Goal: Task Accomplishment & Management: Manage account settings

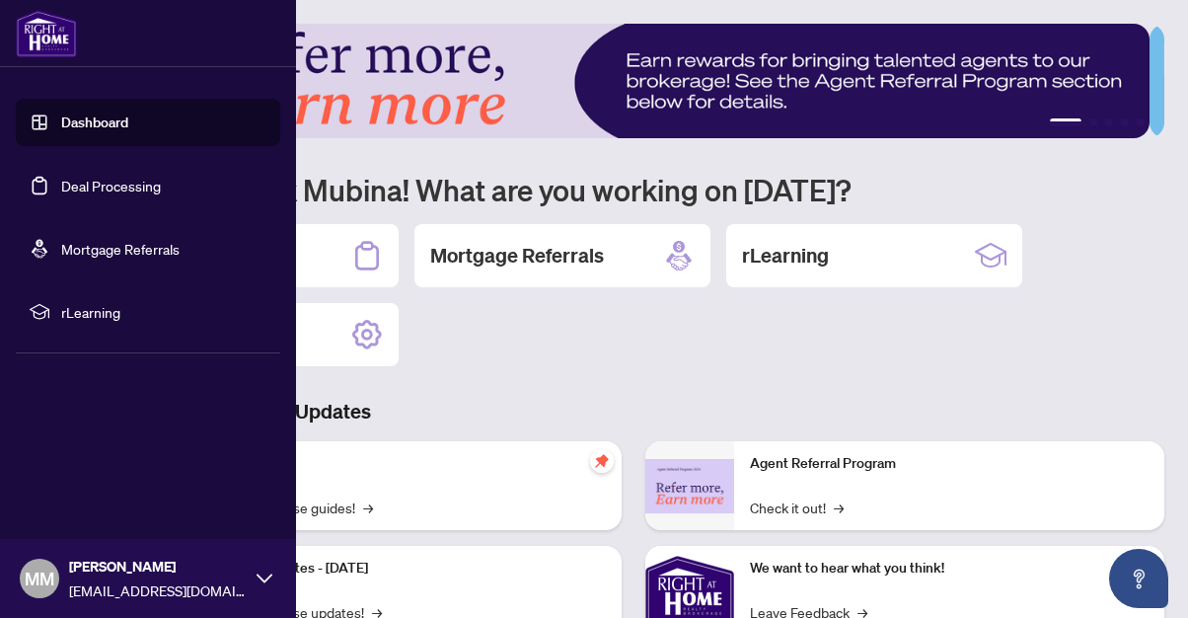
click at [103, 183] on link "Deal Processing" at bounding box center [111, 186] width 100 height 18
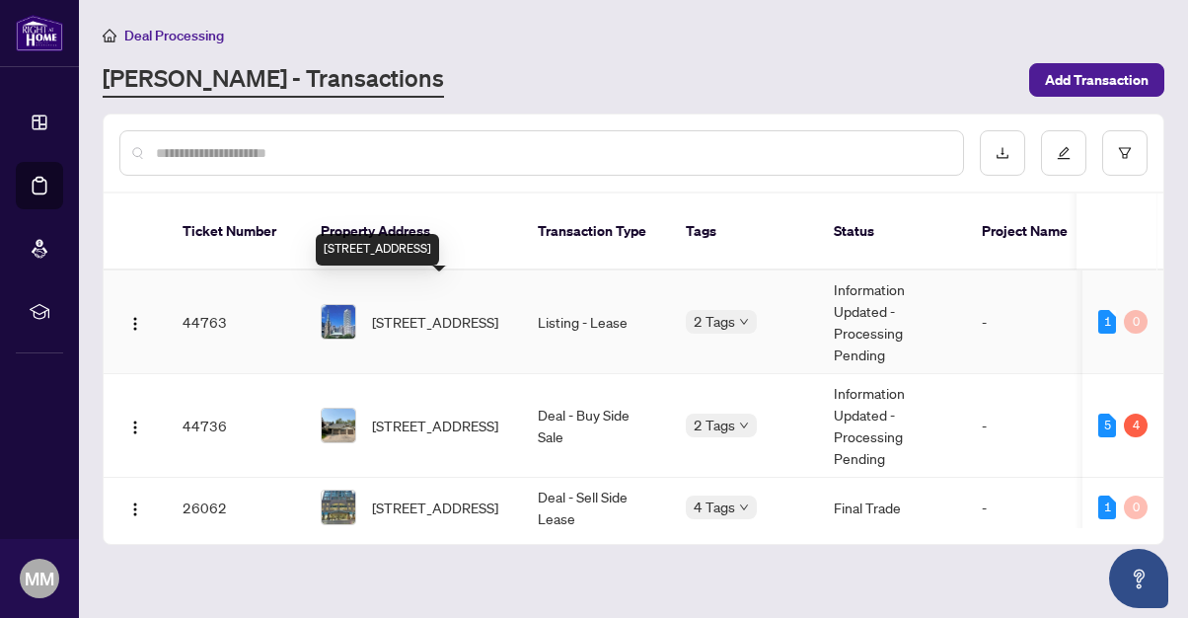
click at [446, 311] on span "[STREET_ADDRESS]" at bounding box center [435, 322] width 126 height 22
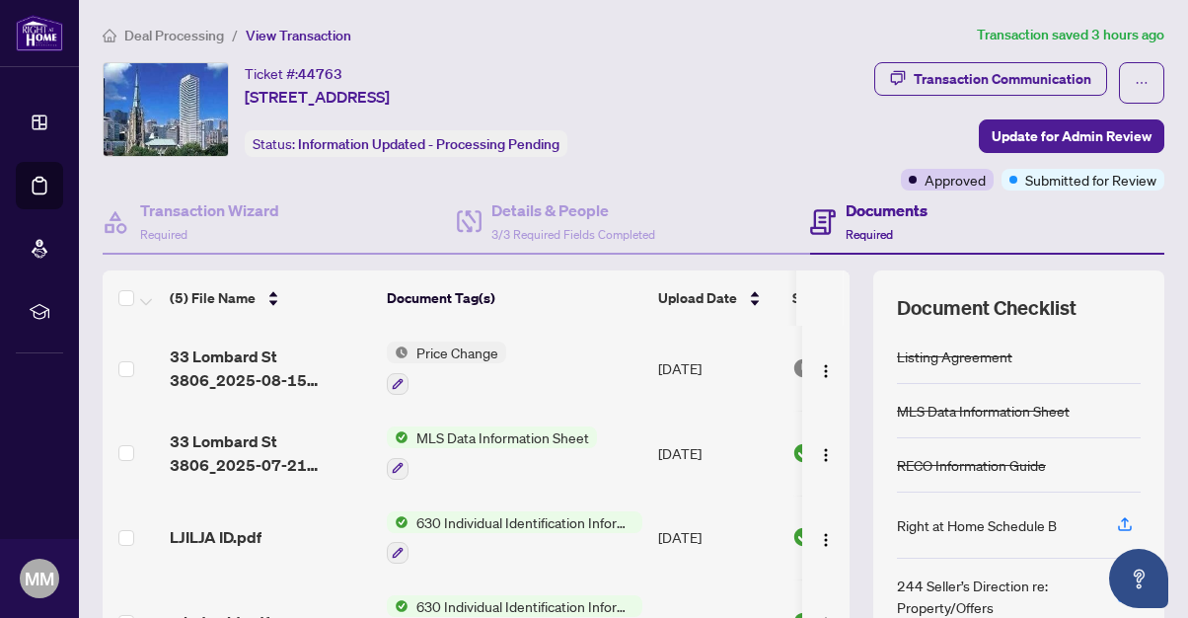
scroll to position [235, 0]
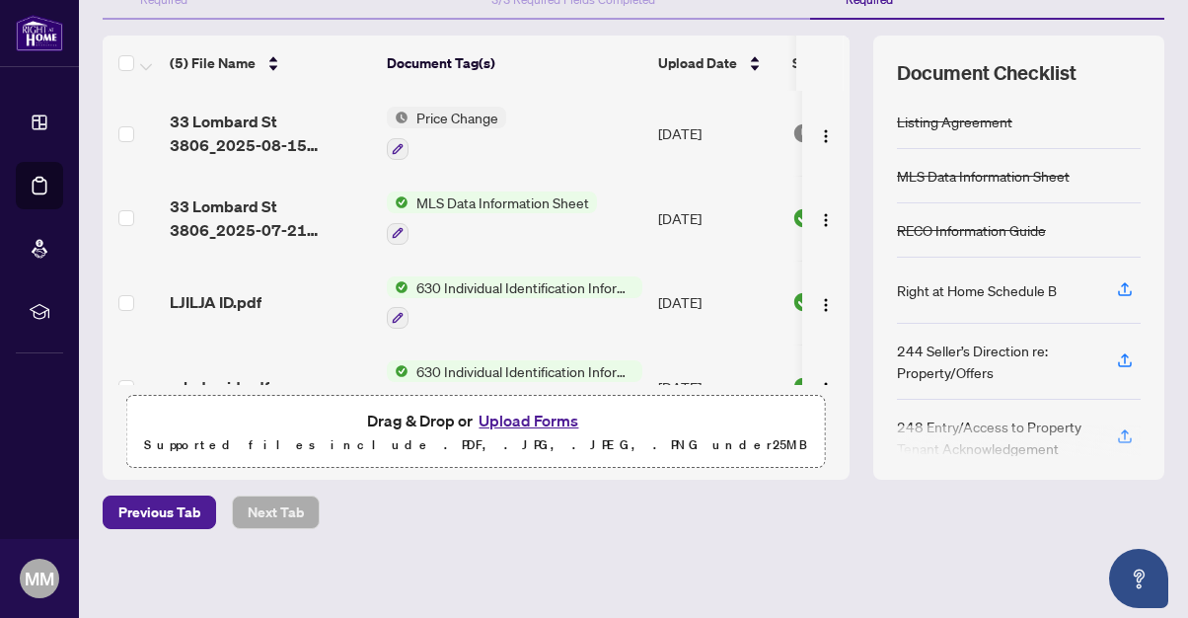
click at [455, 283] on span "630 Individual Identification Information Record" at bounding box center [526, 287] width 234 height 22
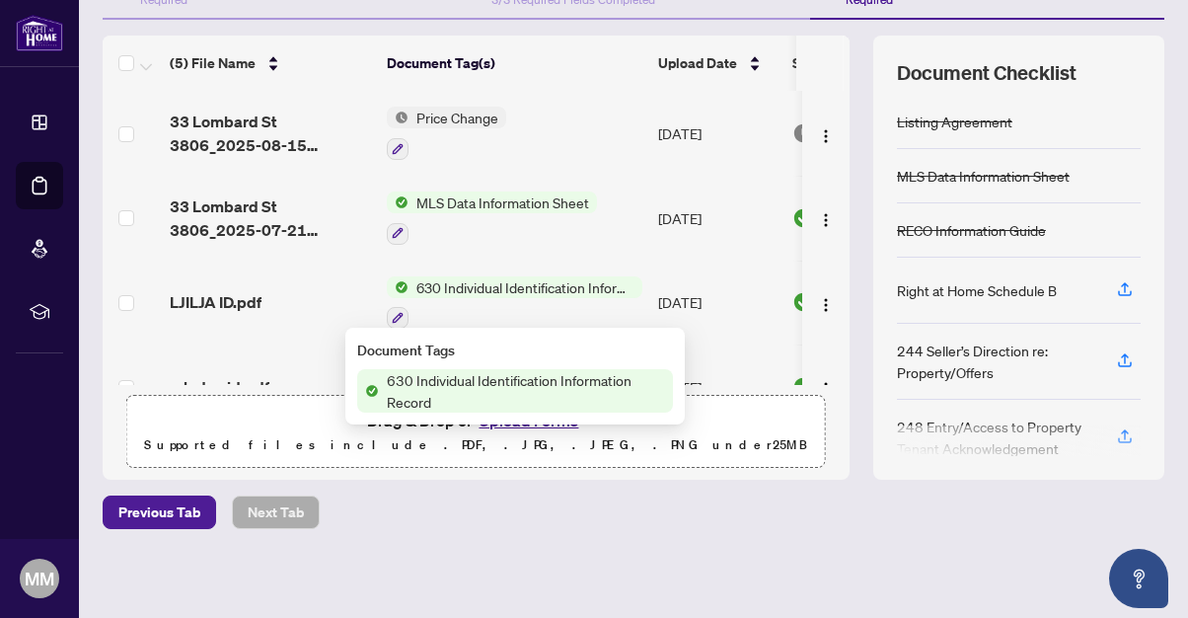
click at [453, 378] on span "630 Individual Identification Information Record" at bounding box center [526, 390] width 294 height 43
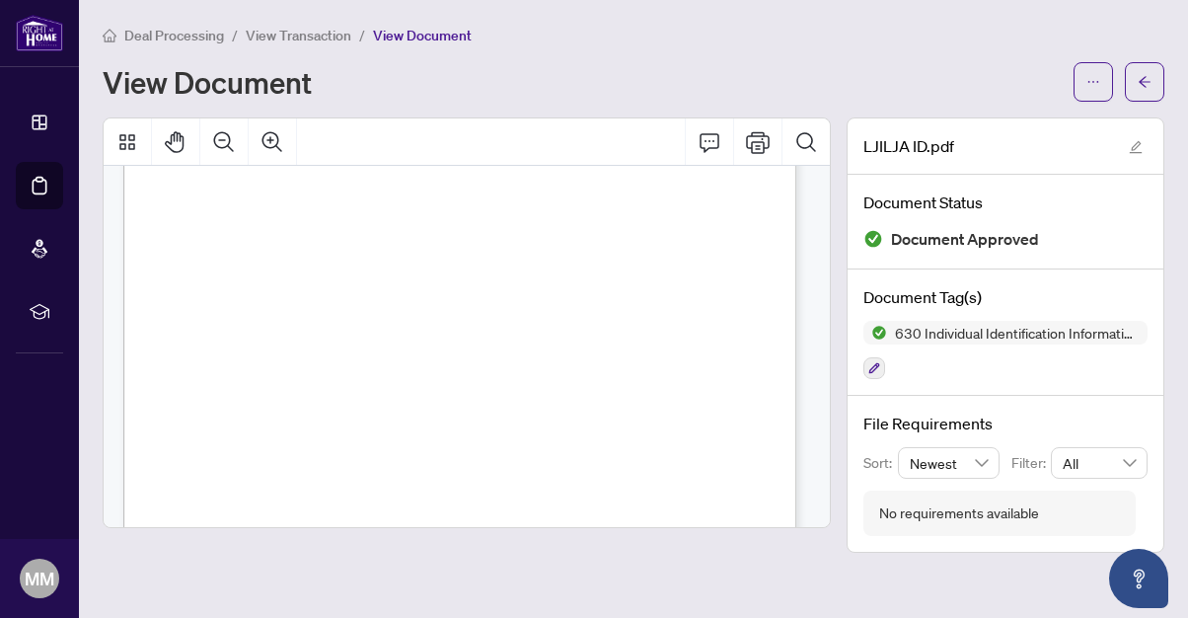
scroll to position [173, 0]
drag, startPoint x: 223, startPoint y: 321, endPoint x: 409, endPoint y: 297, distance: 187.0
click at [341, 13] on p "Individual Identification Information Record Form 630 for use in the Province o…" at bounding box center [498, 13] width 751 height 0
click at [409, 297] on div "Individual Identification Information Record Form 630 for use in the Province o…" at bounding box center [498, 498] width 751 height 971
drag, startPoint x: 426, startPoint y: 319, endPoint x: 225, endPoint y: 319, distance: 201.3
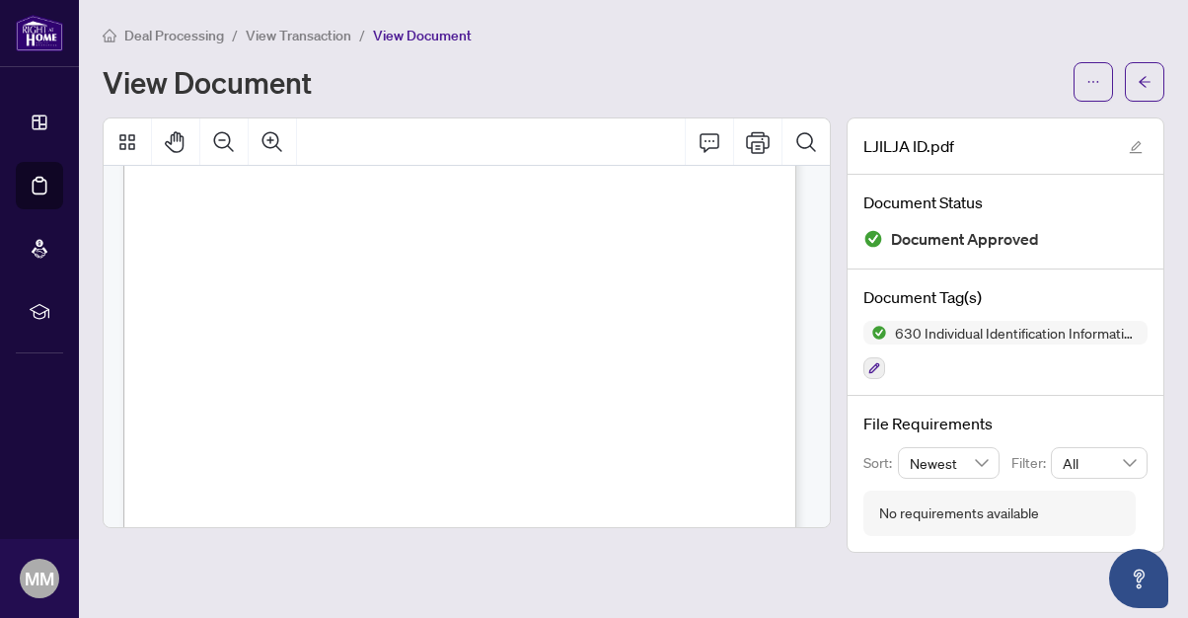
click at [225, 13] on p "Individual Identification Information Record Form 630 for use in the Province o…" at bounding box center [498, 13] width 751 height 0
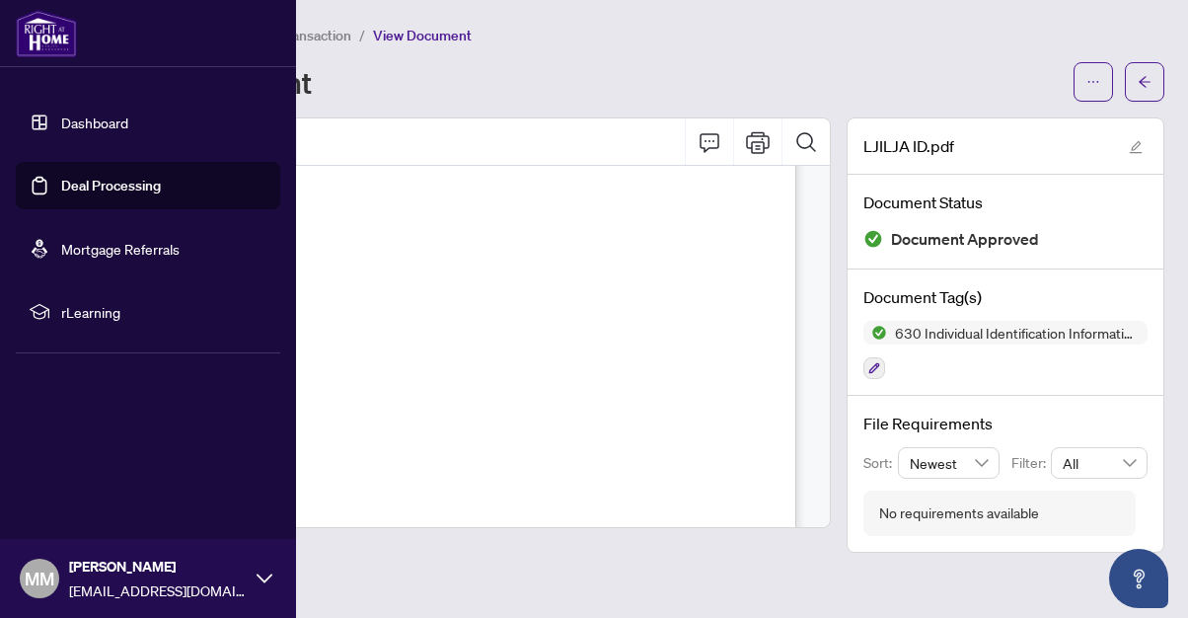
click at [100, 186] on link "Deal Processing" at bounding box center [111, 186] width 100 height 18
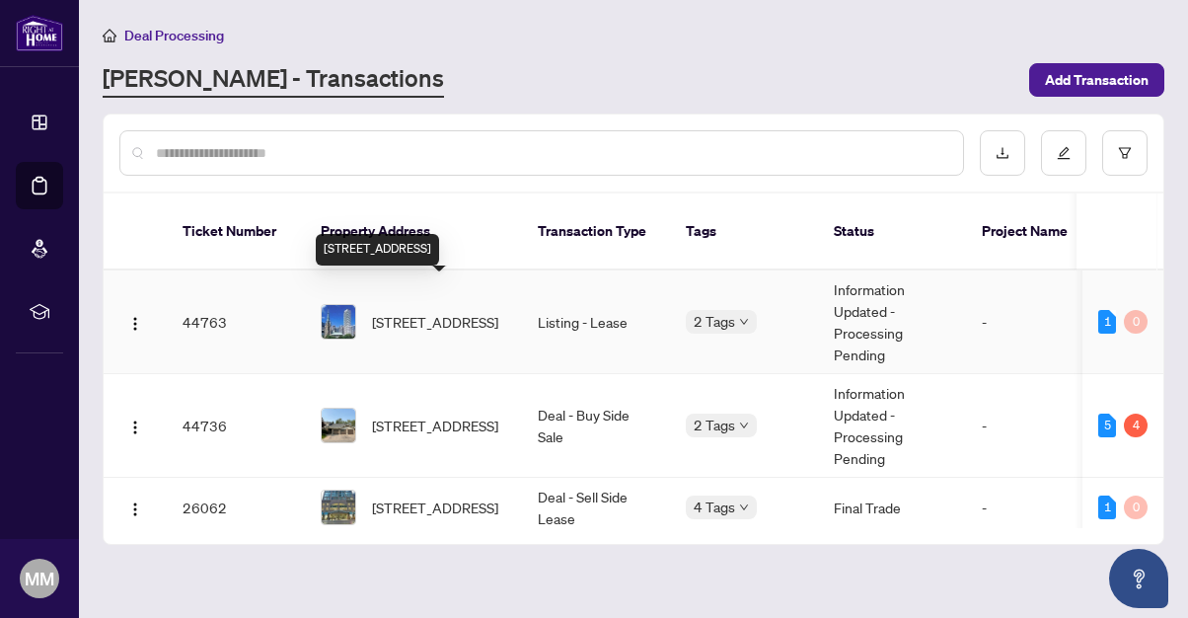
click at [439, 311] on span "[STREET_ADDRESS]" at bounding box center [435, 322] width 126 height 22
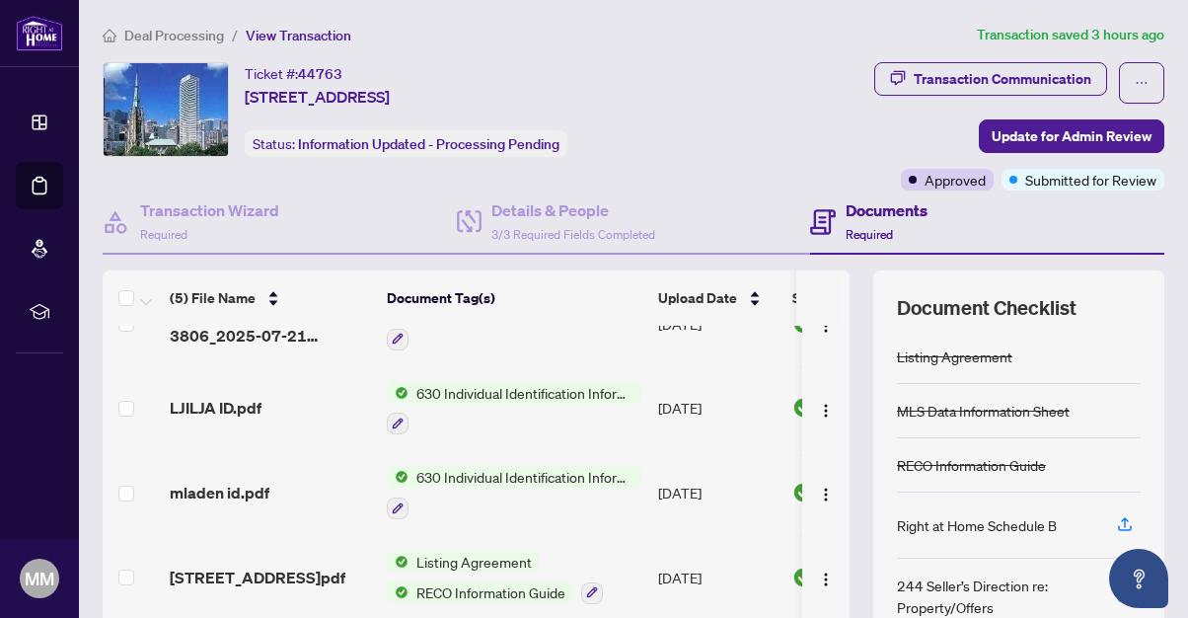
scroll to position [235, 0]
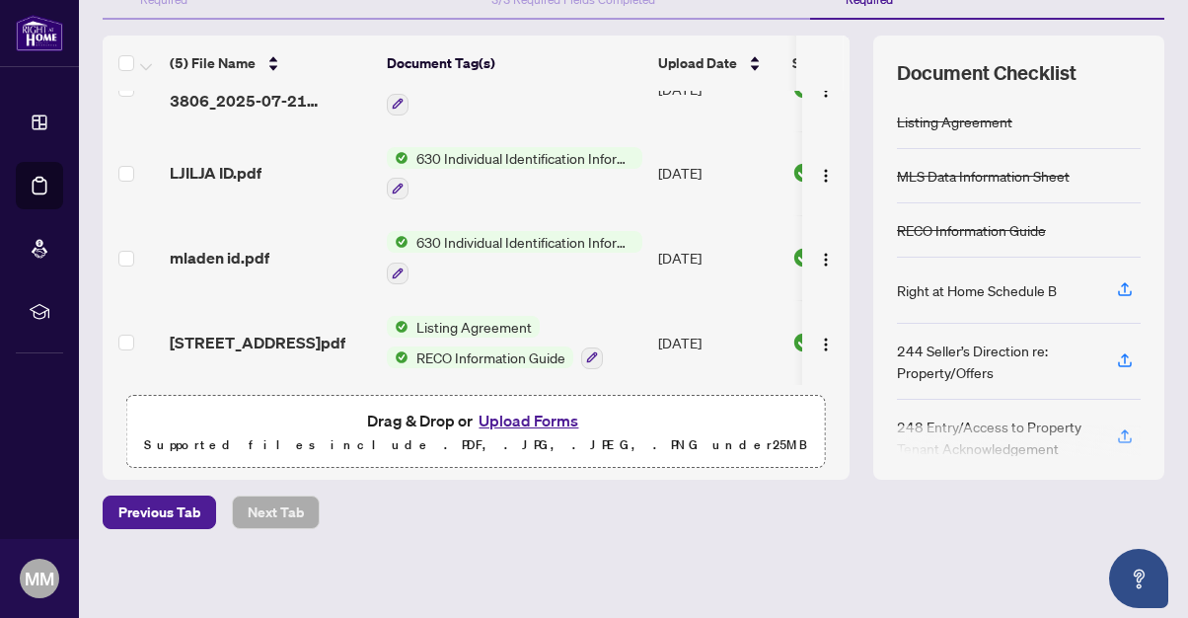
click at [532, 421] on button "Upload Forms" at bounding box center [529, 421] width 112 height 26
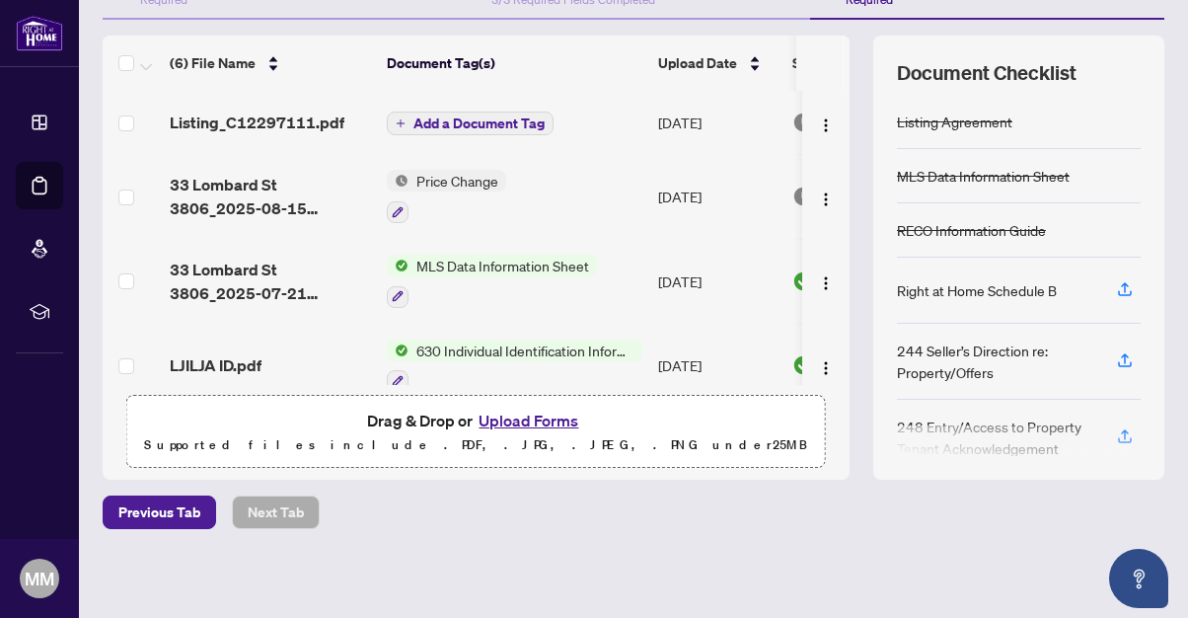
scroll to position [0, 0]
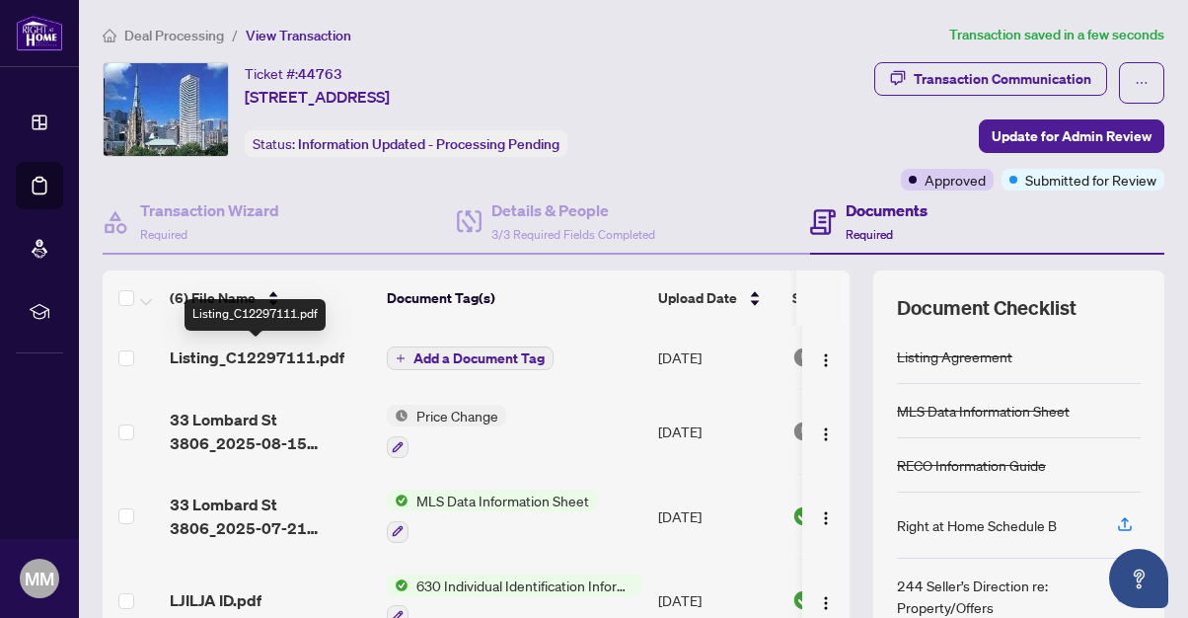
click at [259, 354] on span "Listing_C12297111.pdf" at bounding box center [257, 357] width 175 height 24
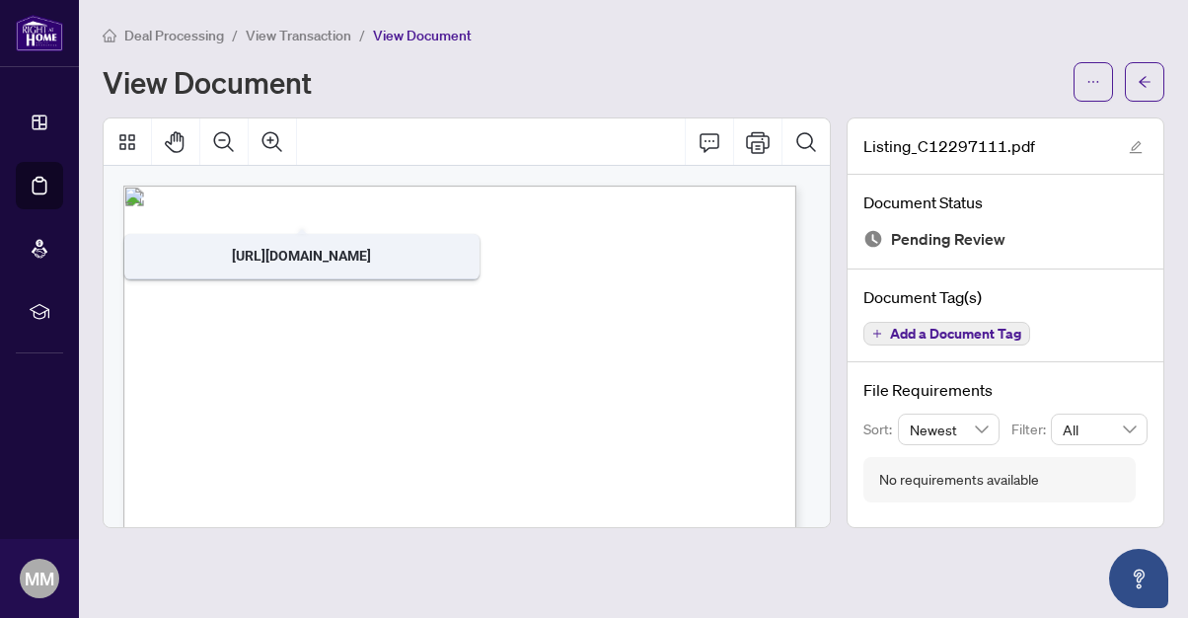
click at [284, 34] on span "View Transaction" at bounding box center [299, 36] width 106 height 18
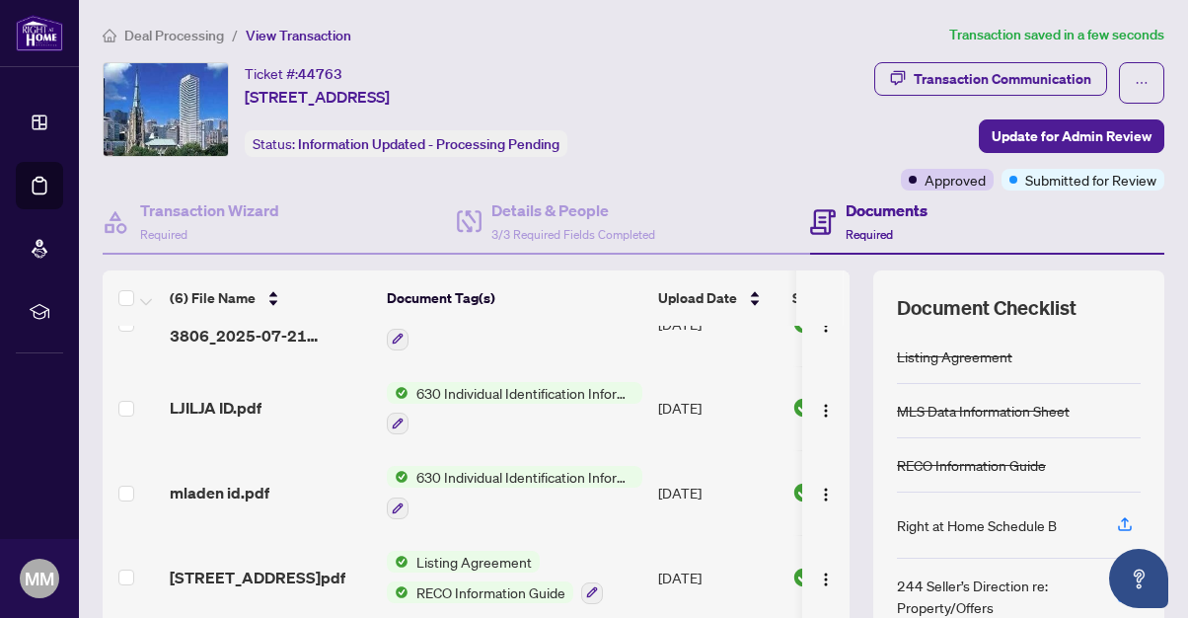
scroll to position [235, 0]
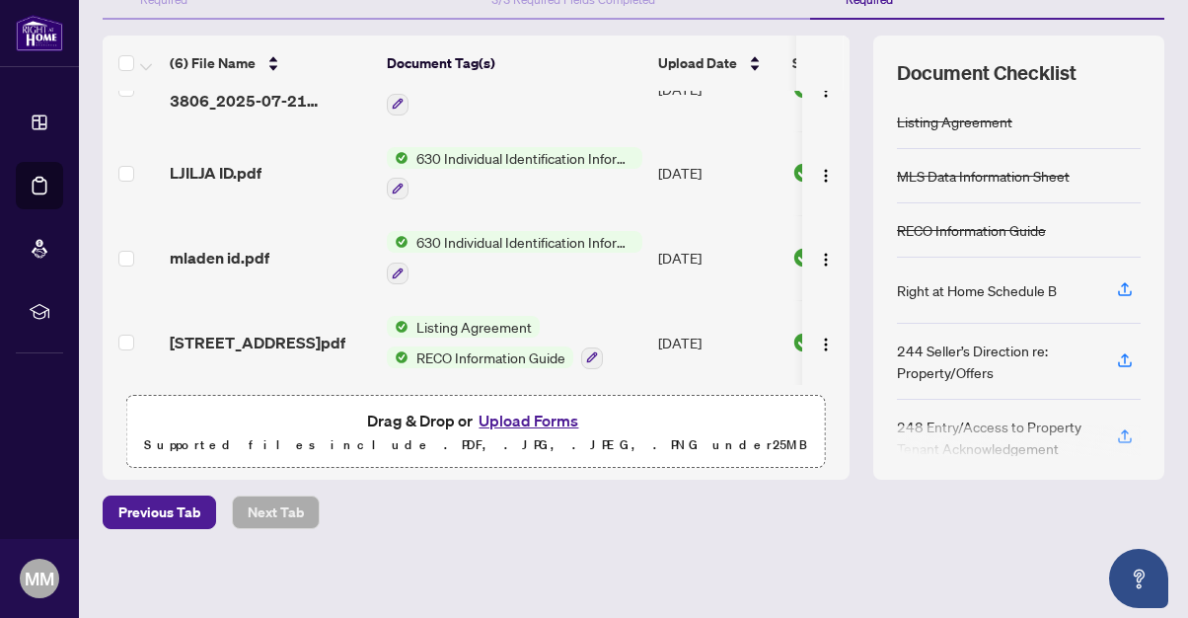
click at [539, 421] on button "Upload Forms" at bounding box center [529, 421] width 112 height 26
click at [508, 414] on button "Upload Forms" at bounding box center [529, 421] width 112 height 26
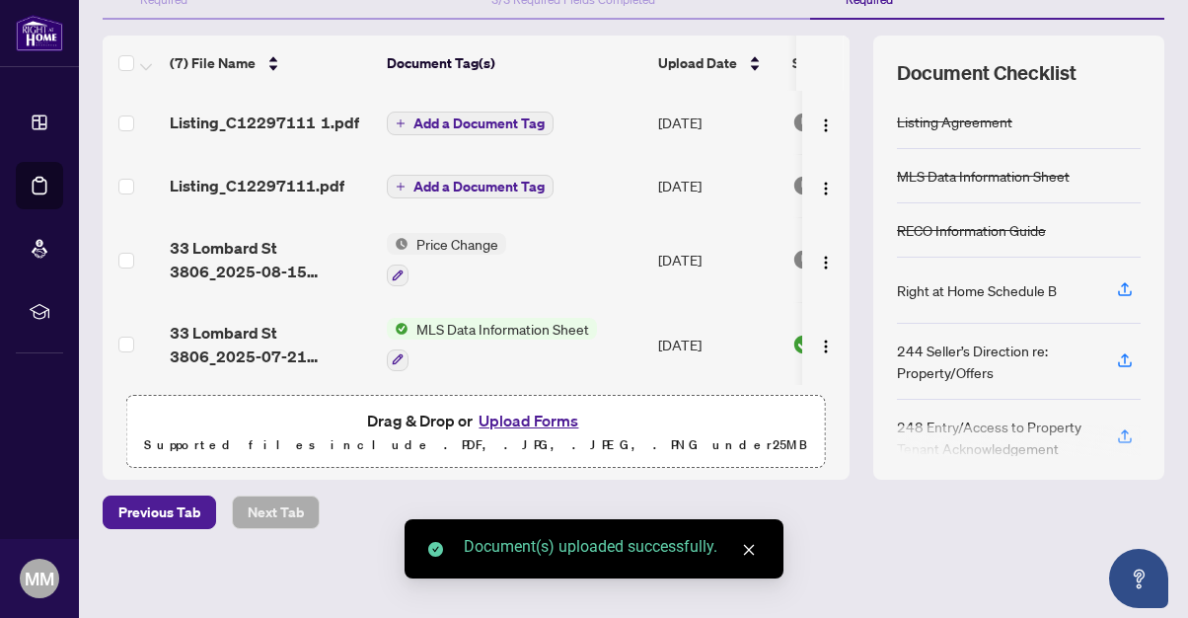
scroll to position [0, 0]
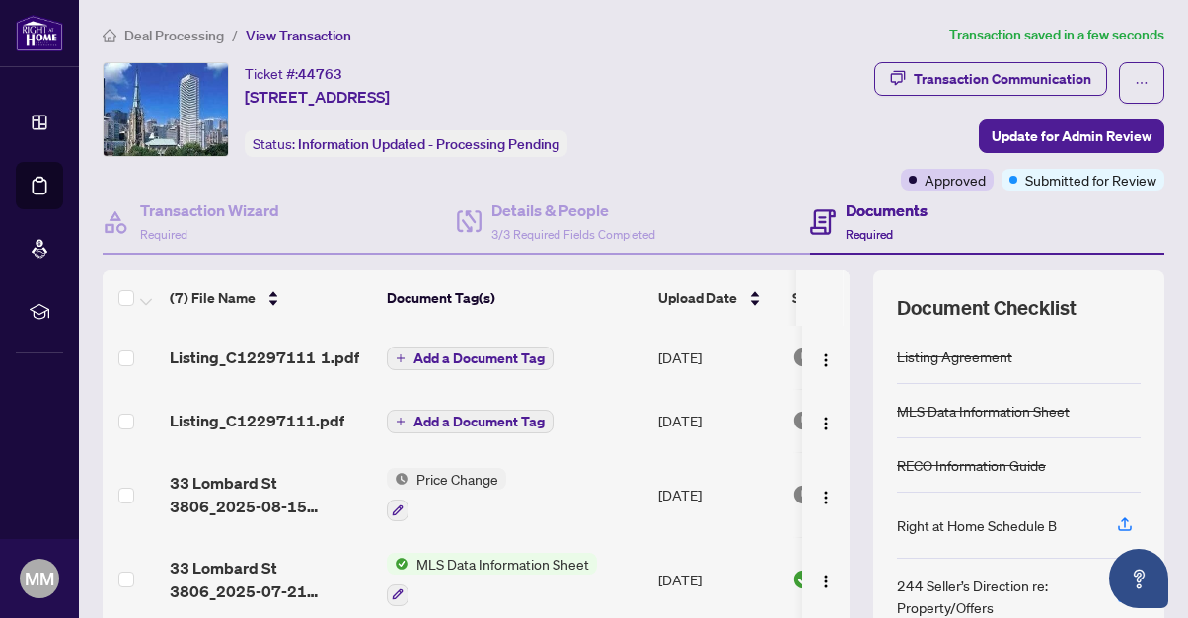
click at [485, 351] on span "Add a Document Tag" at bounding box center [478, 358] width 131 height 14
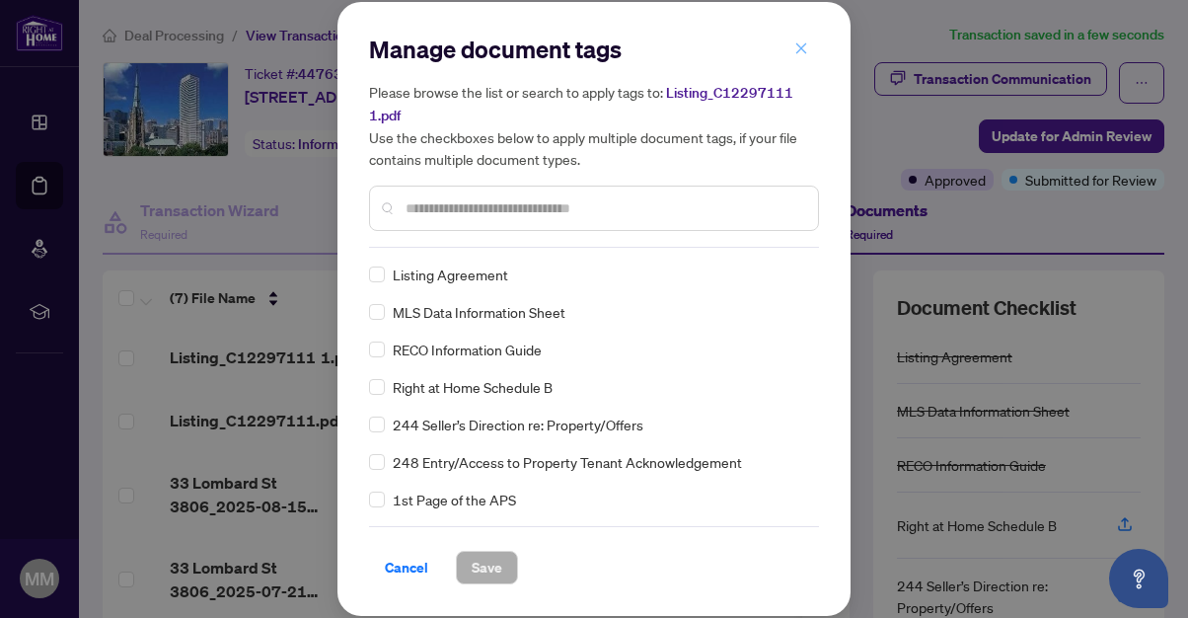
click at [797, 55] on icon "close" at bounding box center [801, 48] width 14 height 14
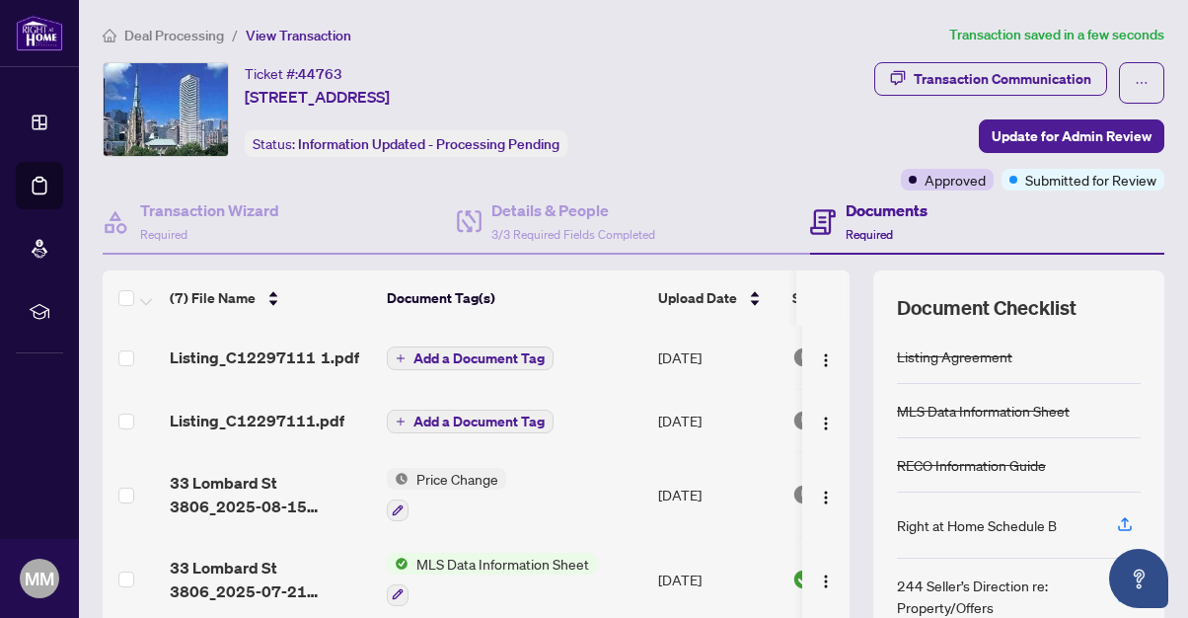
click at [470, 352] on span "Add a Document Tag" at bounding box center [478, 358] width 131 height 14
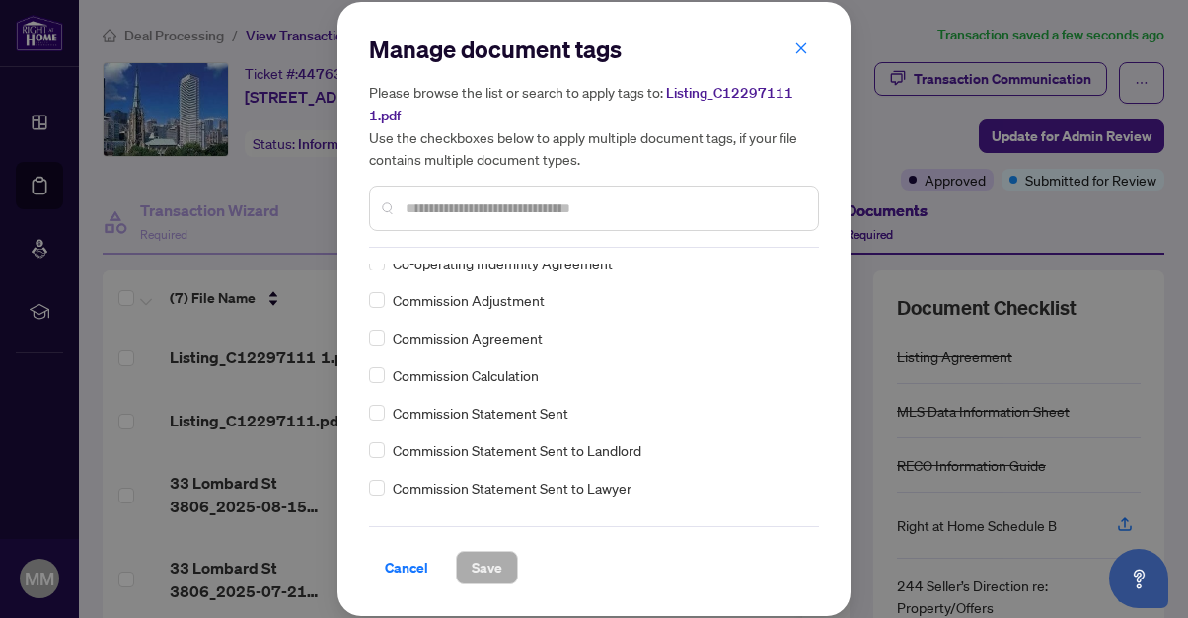
scroll to position [846, 0]
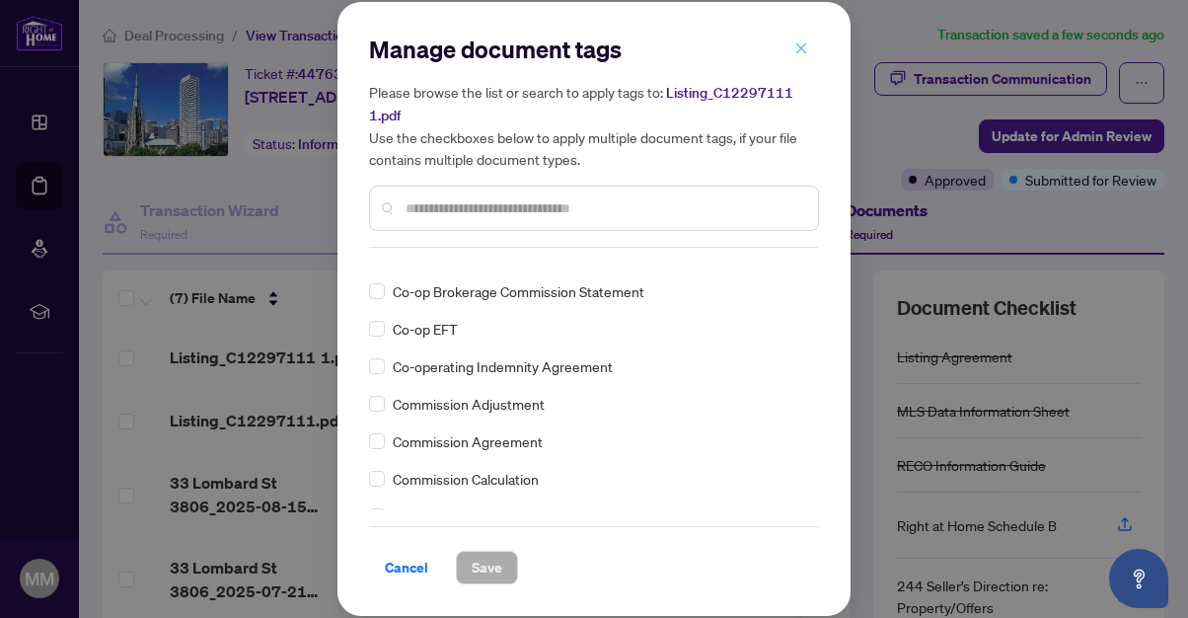
click at [800, 55] on icon "close" at bounding box center [801, 48] width 14 height 14
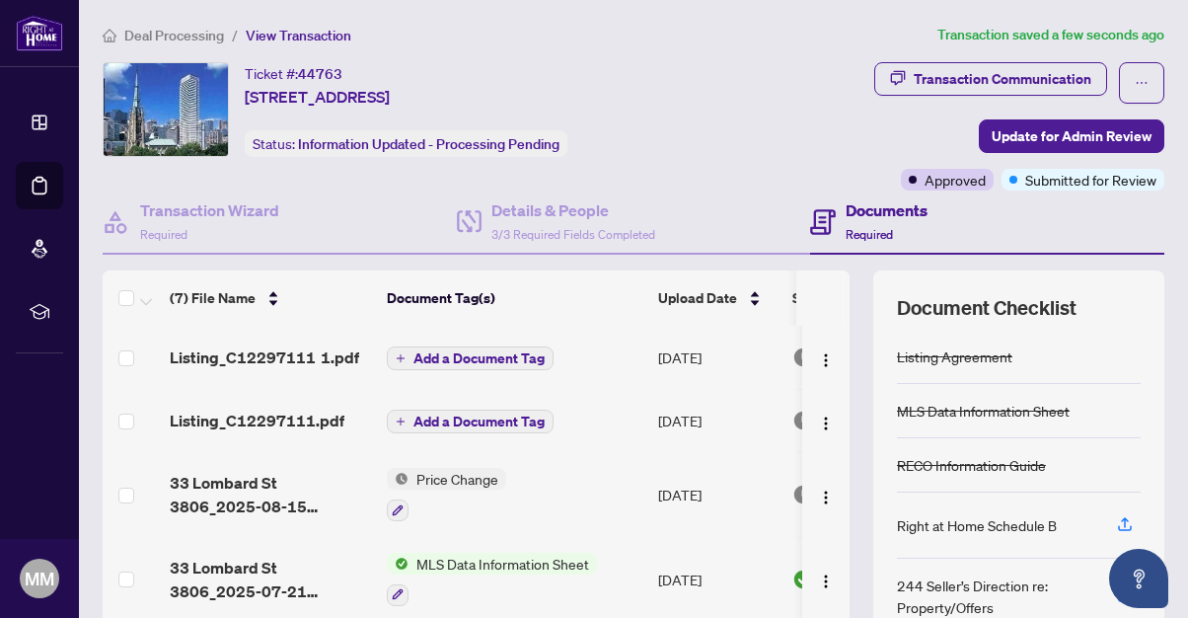
drag, startPoint x: 479, startPoint y: 356, endPoint x: 428, endPoint y: 355, distance: 50.3
click at [428, 355] on span "Add a Document Tag" at bounding box center [478, 358] width 131 height 14
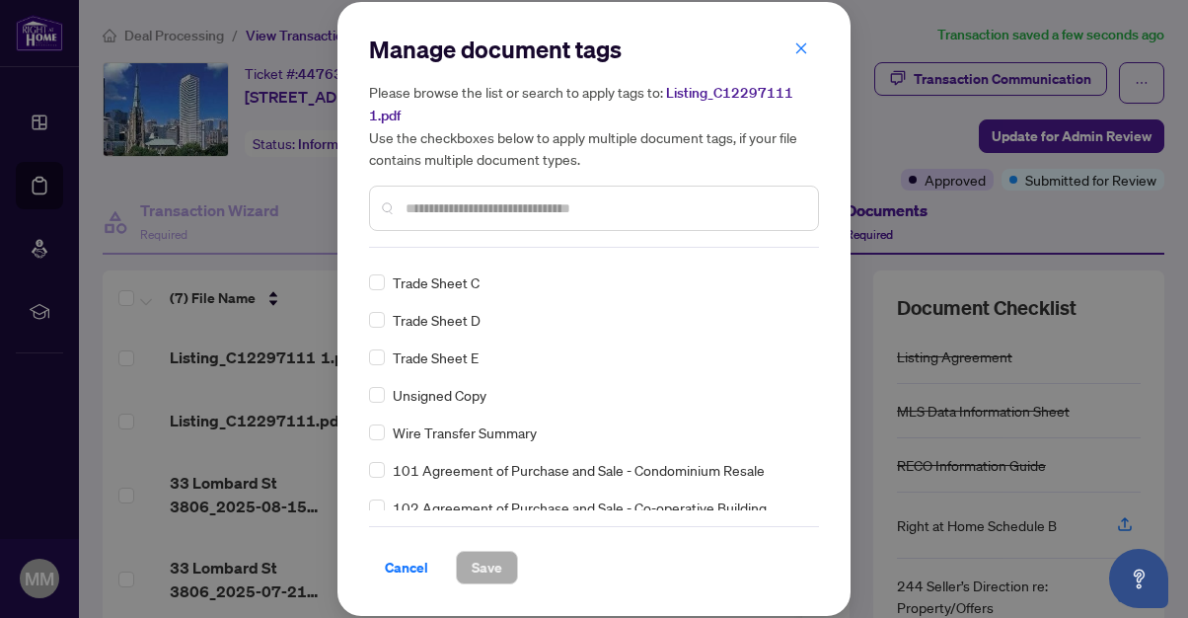
scroll to position [4641, 0]
click at [403, 552] on span "Cancel" at bounding box center [406, 568] width 43 height 32
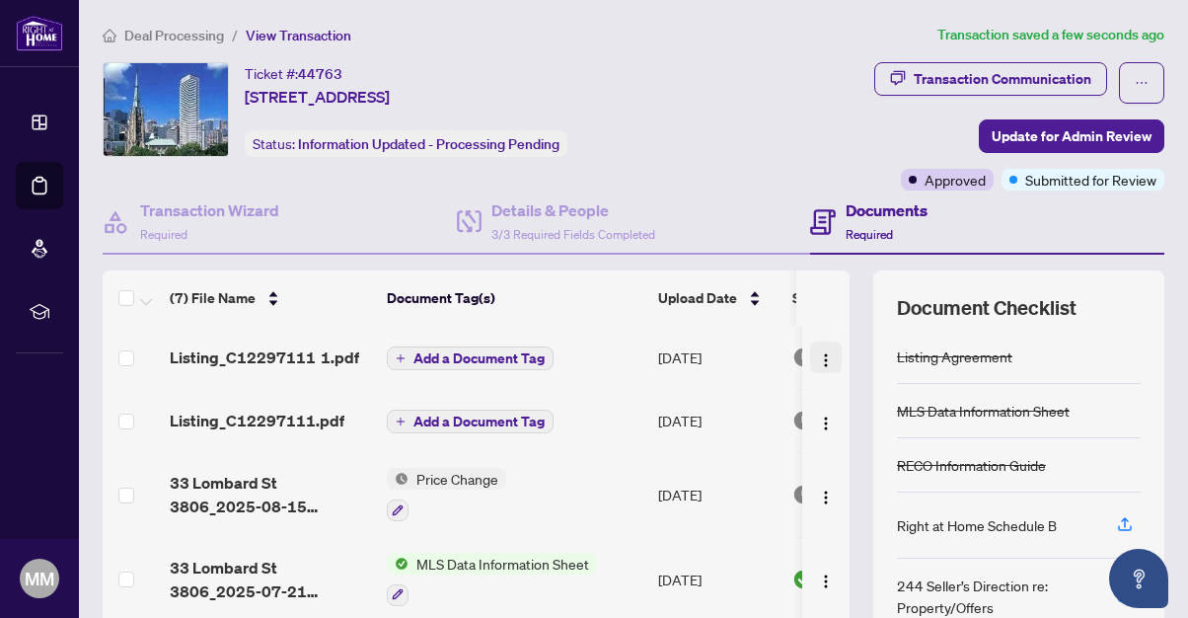
click at [818, 356] on img "button" at bounding box center [826, 360] width 16 height 16
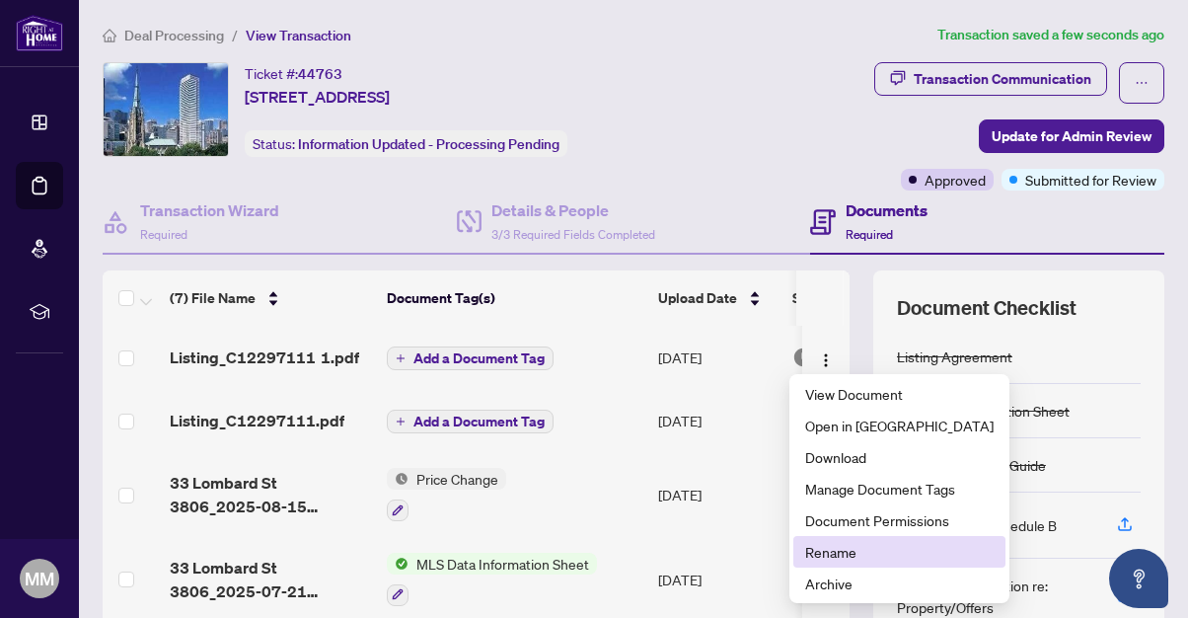
click at [855, 554] on span "Rename" at bounding box center [899, 552] width 188 height 22
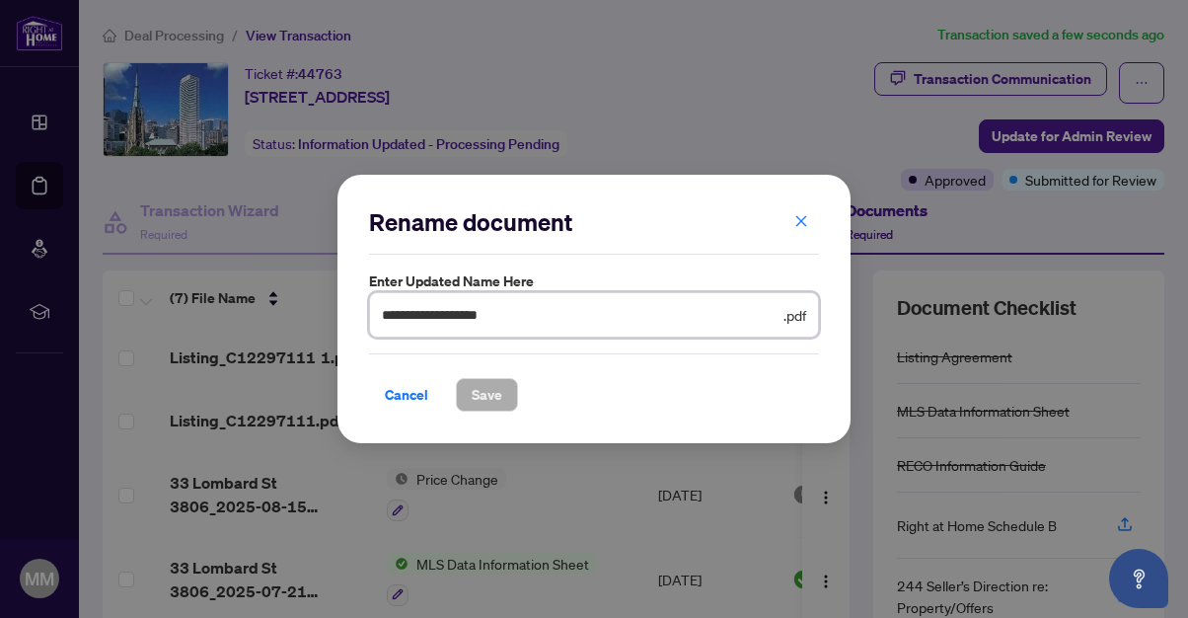
click at [510, 305] on input "**********" at bounding box center [581, 315] width 398 height 22
type input "*"
type input "**********"
click at [486, 398] on span "Save" at bounding box center [487, 395] width 31 height 32
